Goal: Transaction & Acquisition: Download file/media

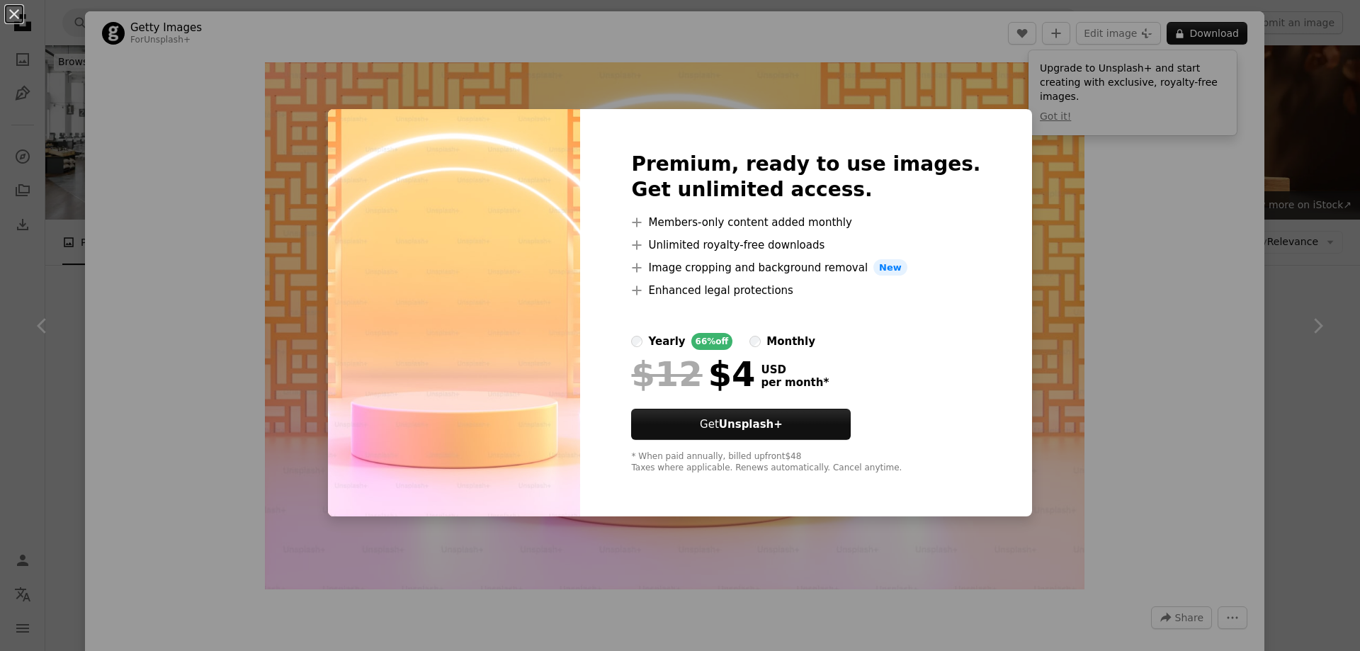
scroll to position [850, 0]
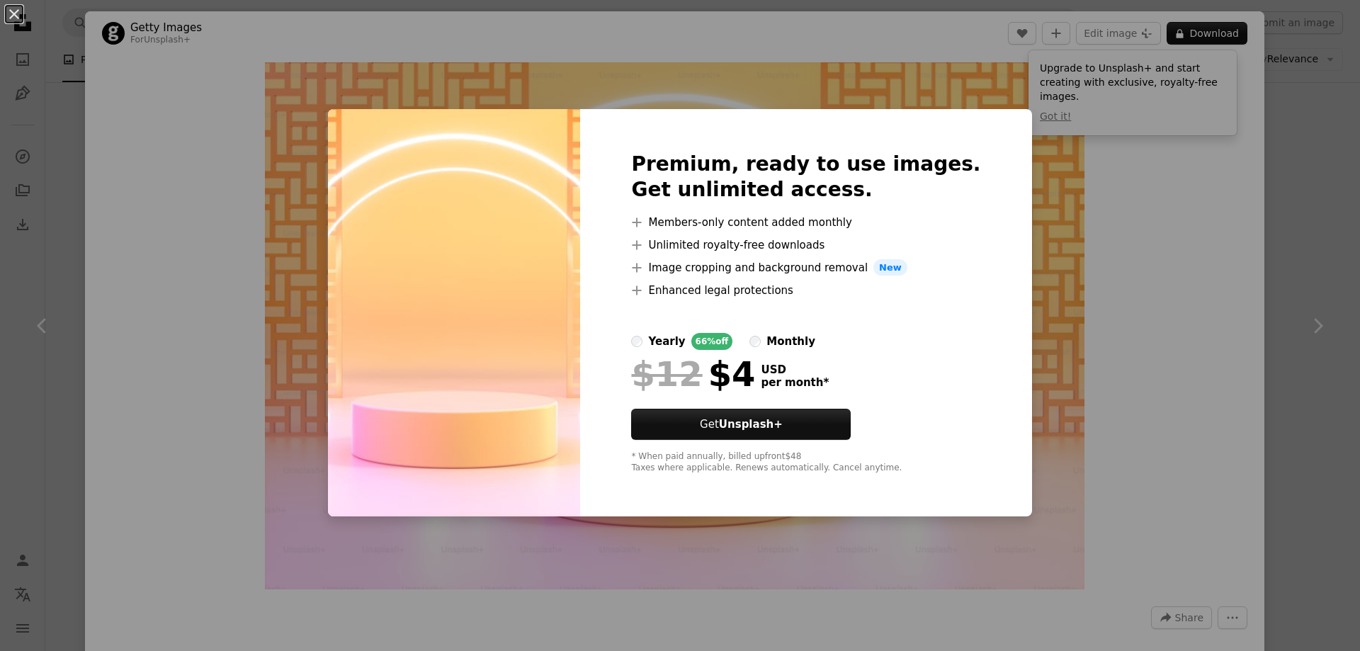
click at [1095, 186] on div "An X shape Premium, ready to use images. Get unlimited access. A plus sign Memb…" at bounding box center [680, 325] width 1360 height 651
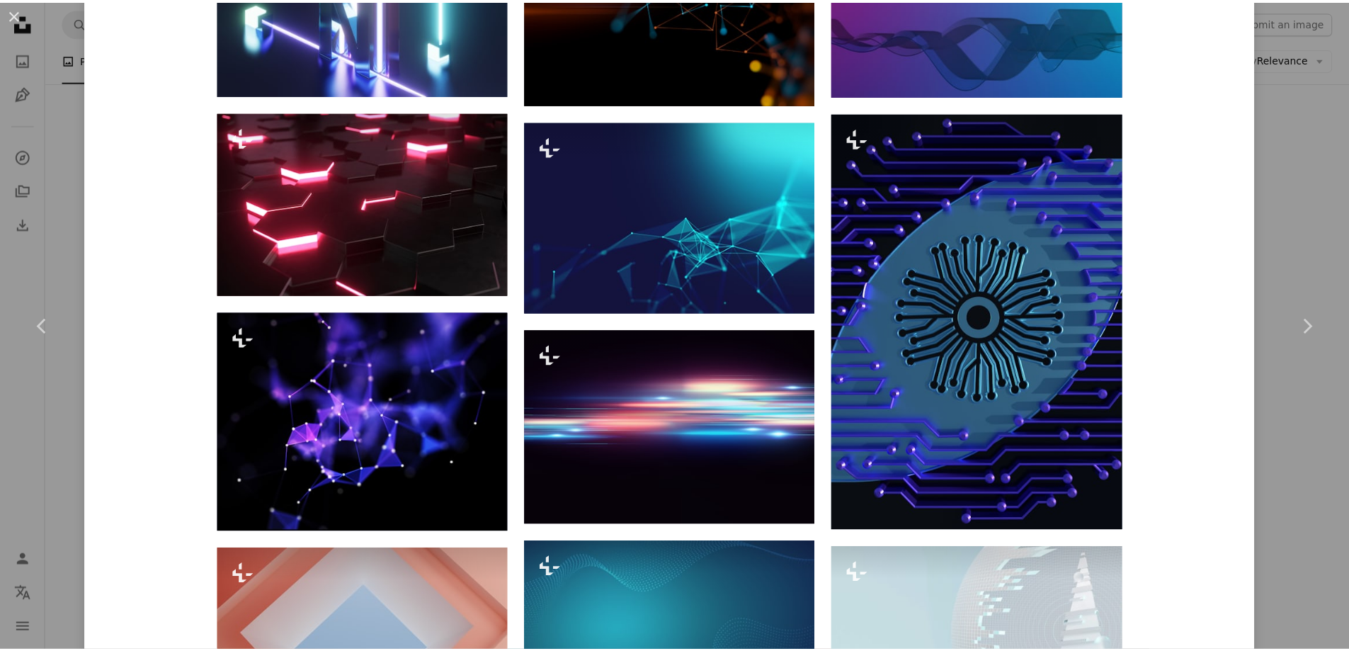
scroll to position [4667, 0]
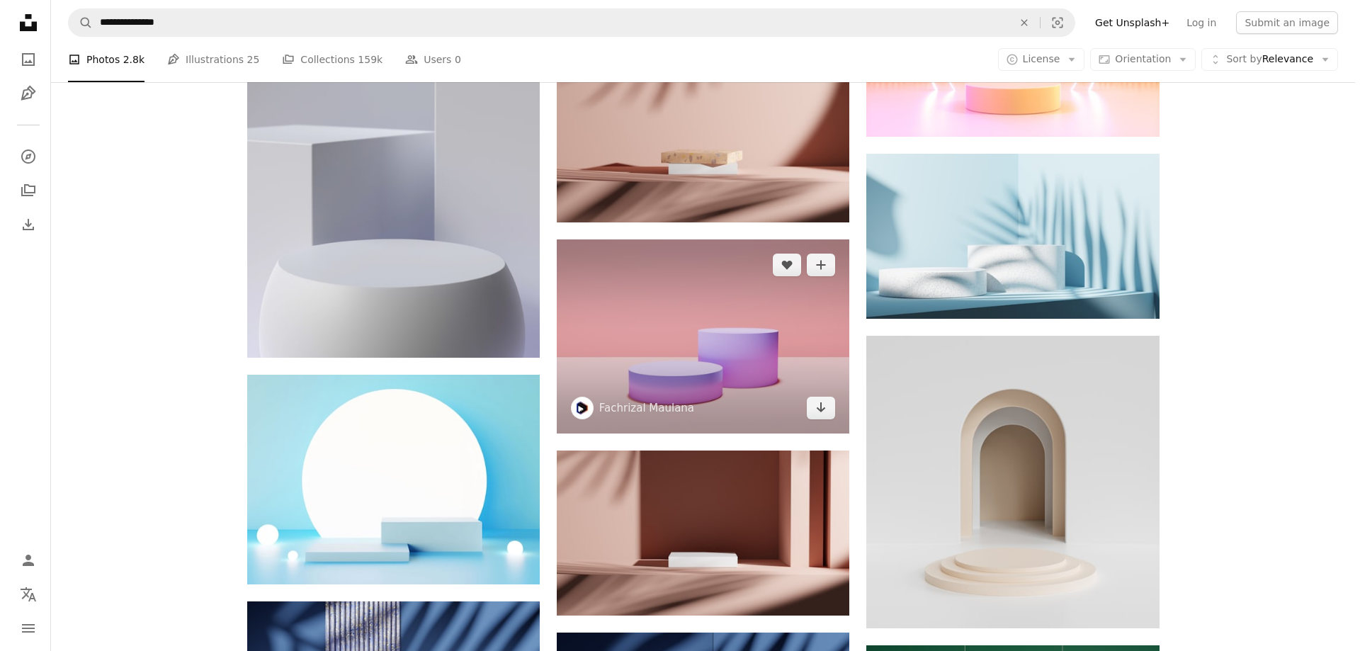
scroll to position [991, 0]
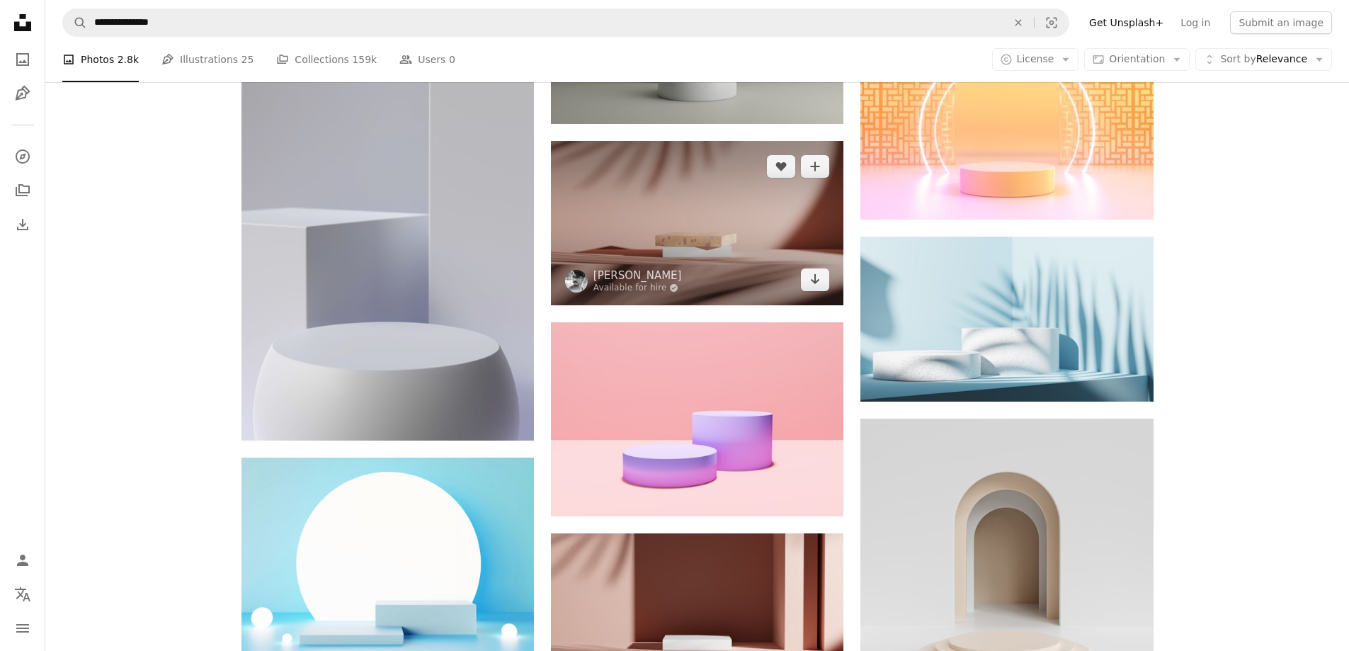
click at [712, 229] on img at bounding box center [697, 223] width 292 height 164
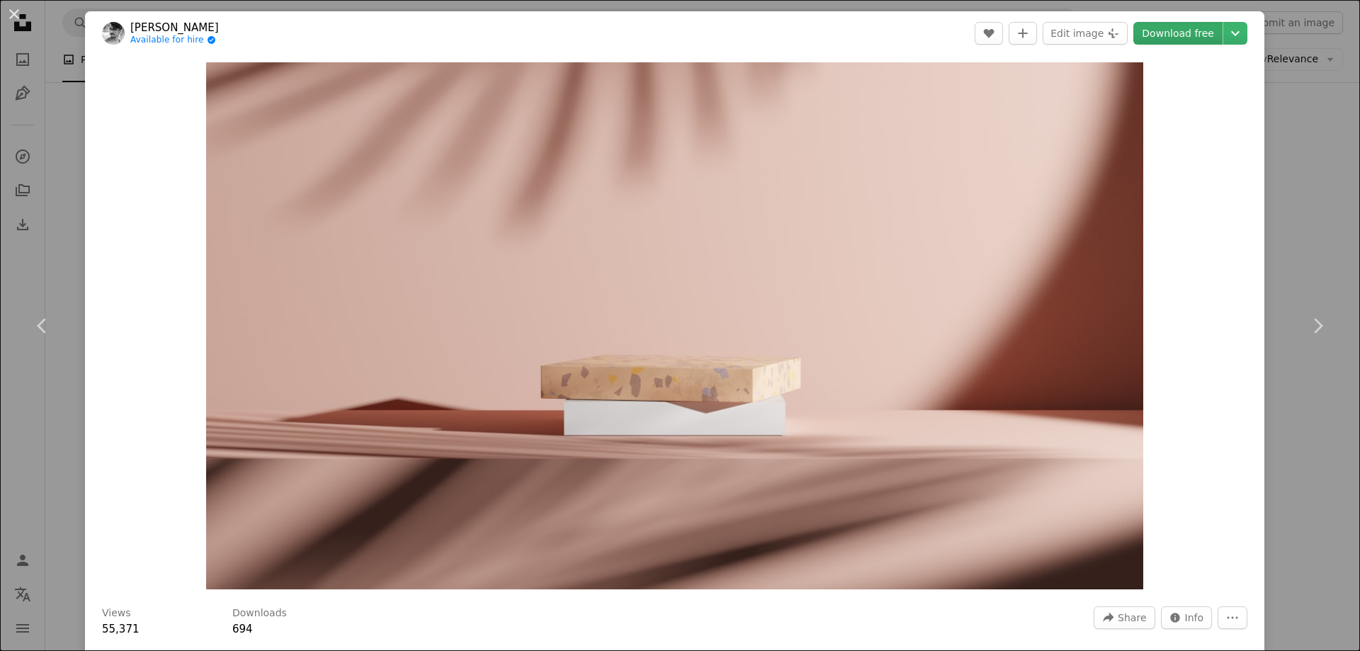
click at [1178, 37] on link "Download free" at bounding box center [1177, 33] width 89 height 23
